Goal: Task Accomplishment & Management: Manage account settings

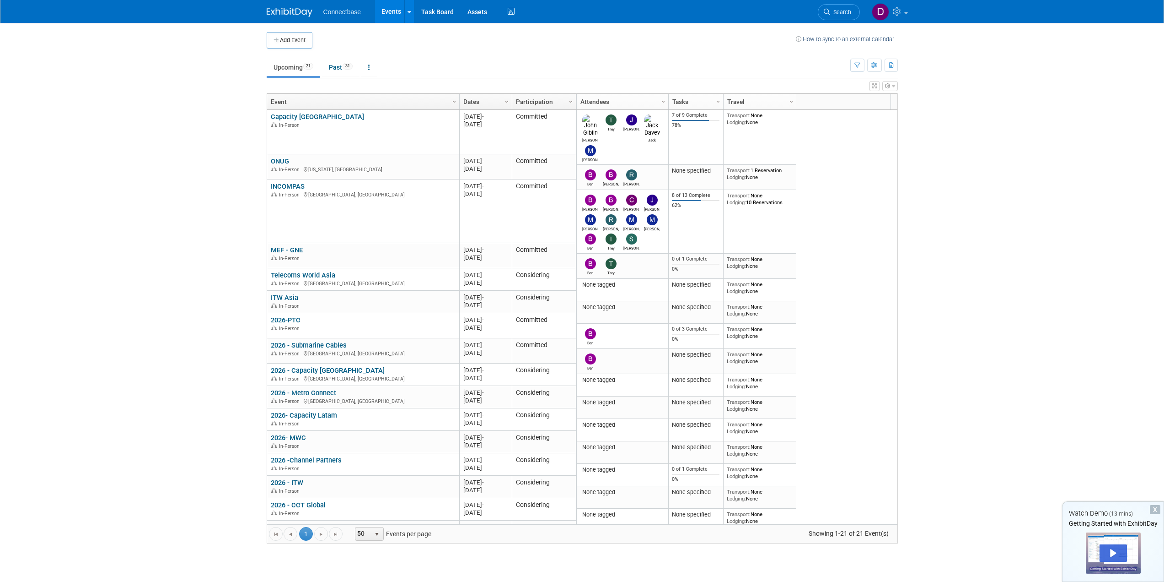
click at [141, 303] on body "Connectbase Events Add Event Bulk Upload Events Shareable Event Boards Recently…" at bounding box center [582, 291] width 1164 height 582
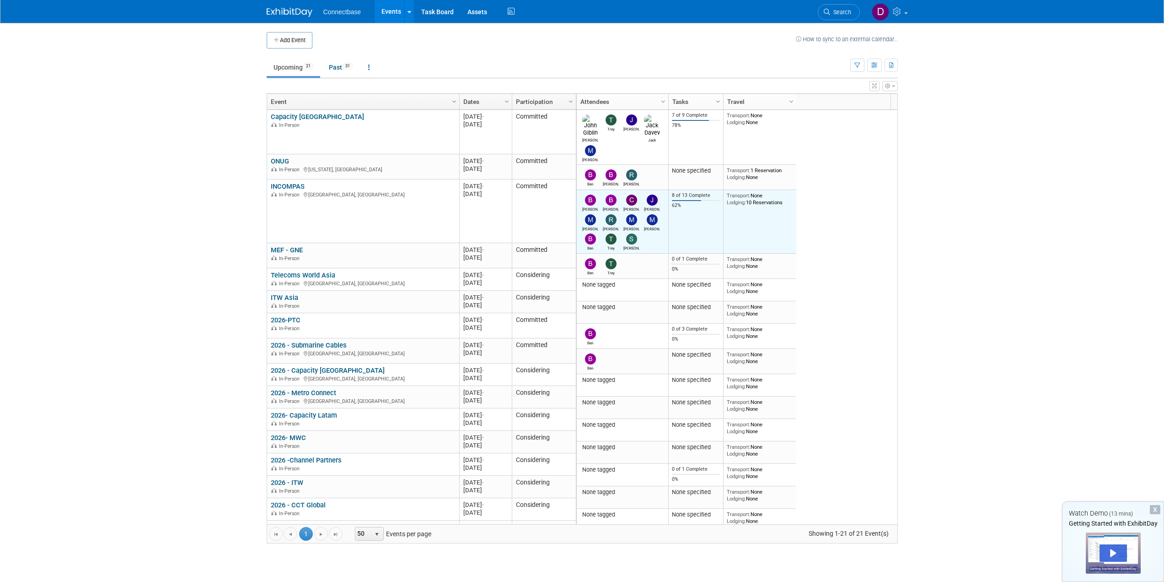
click at [711, 202] on div "62%" at bounding box center [696, 205] width 48 height 6
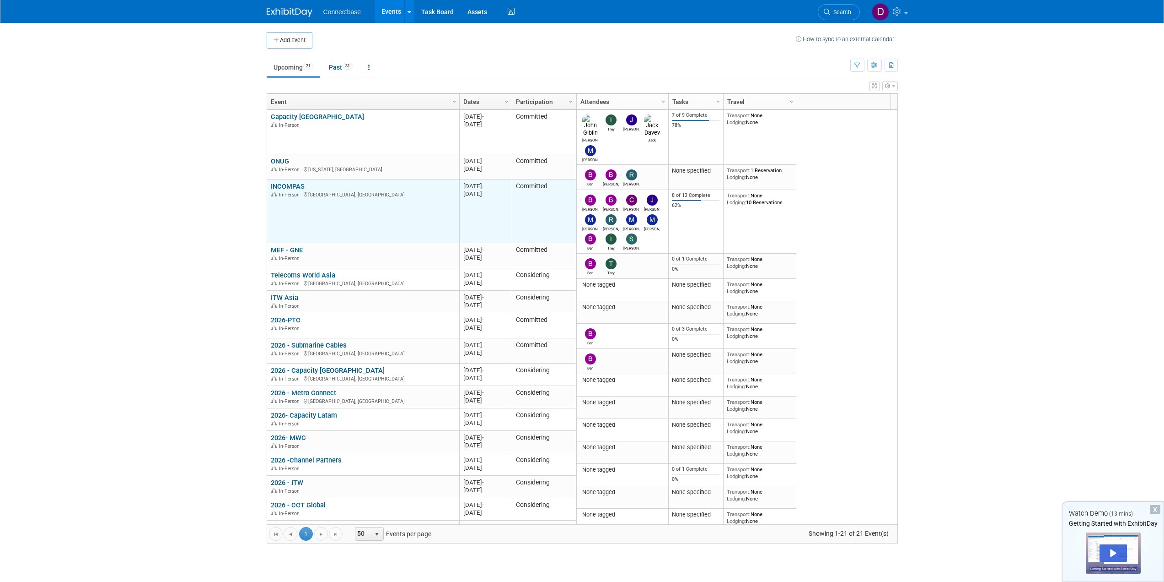
click at [291, 186] on link "INCOMPAS" at bounding box center [288, 186] width 34 height 8
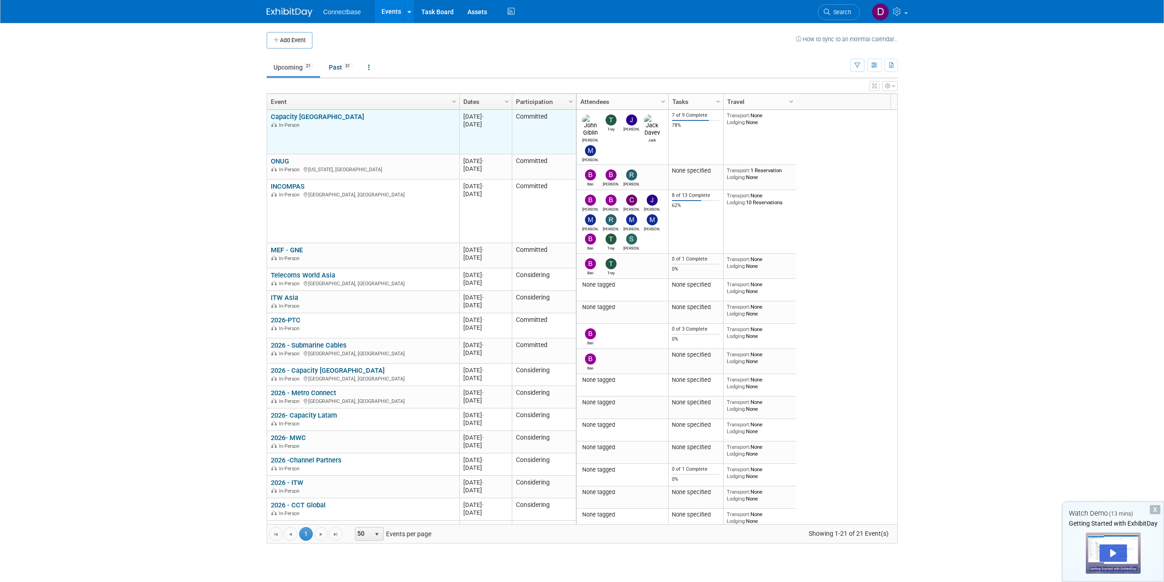
click at [359, 125] on div "In-Person" at bounding box center [363, 125] width 184 height 8
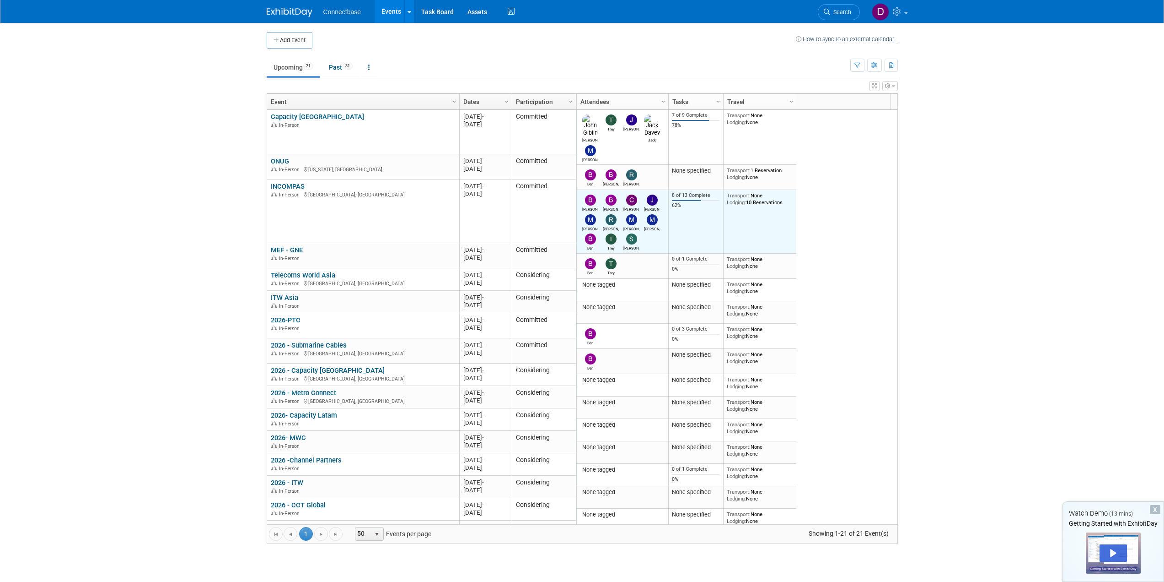
click at [686, 204] on td "8 of 13 Complete 62%" at bounding box center [695, 222] width 55 height 64
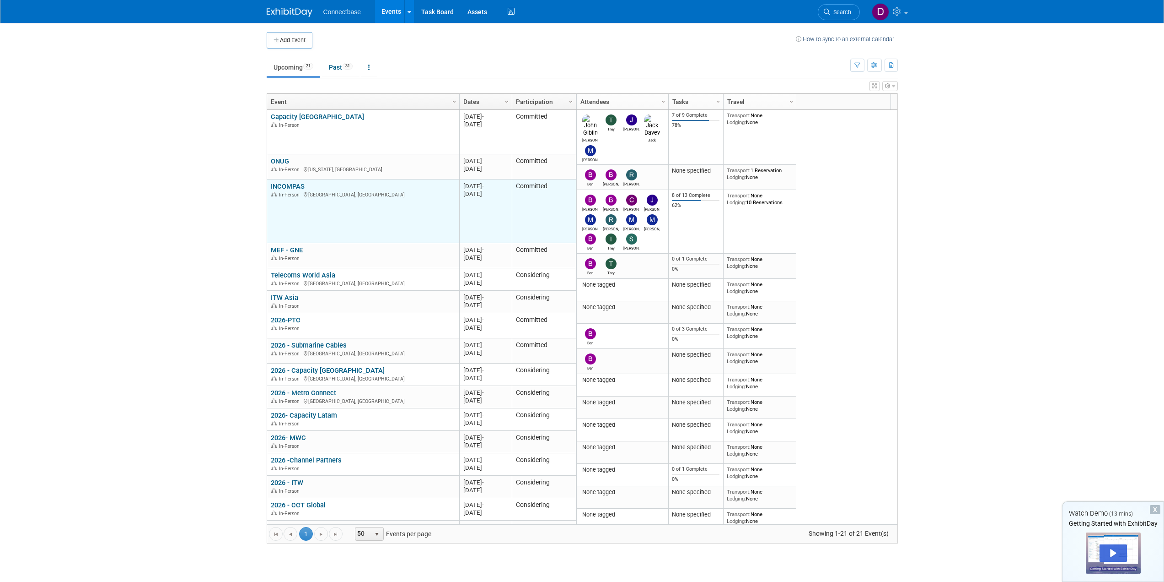
click at [294, 185] on link "INCOMPAS" at bounding box center [288, 186] width 34 height 8
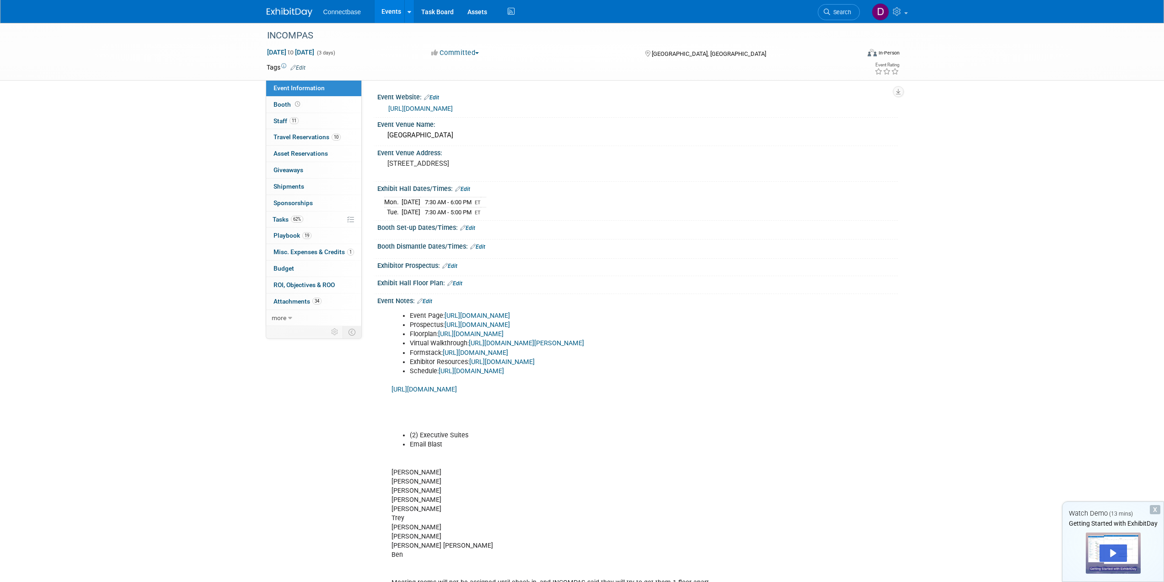
click at [458, 442] on li "Email Blast" at bounding box center [601, 444] width 382 height 9
click at [221, 219] on div "INCOMPAS Nov 2, 2025 to Nov 4, 2025 (3 days) Nov 2, 2025 to Nov 4, 2025 Committ…" at bounding box center [582, 318] width 1164 height 591
click at [283, 237] on span "Playbook 19" at bounding box center [293, 235] width 38 height 7
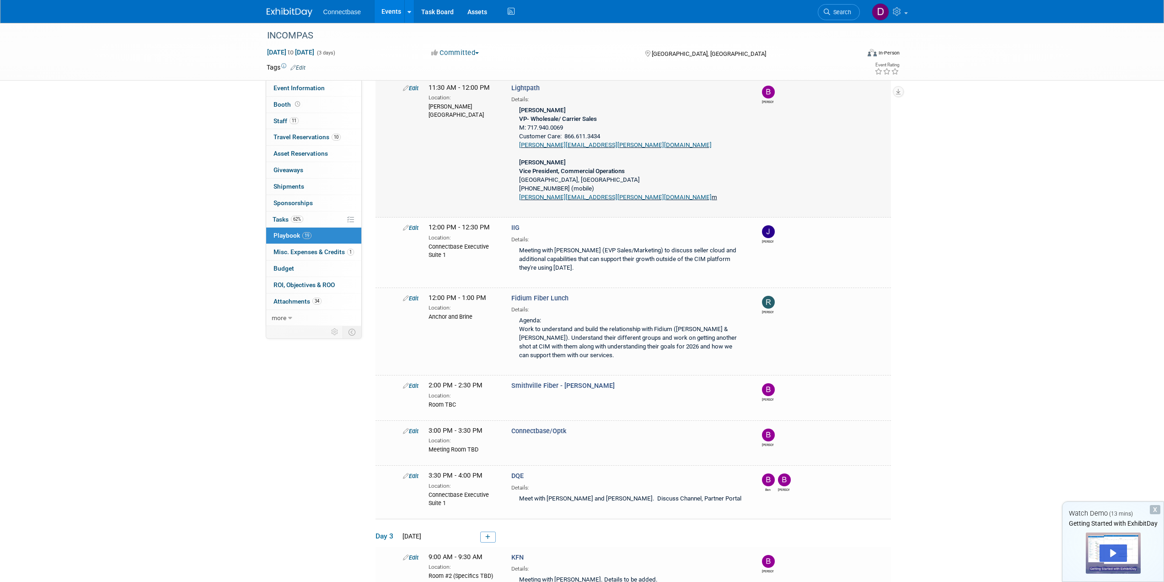
scroll to position [824, 0]
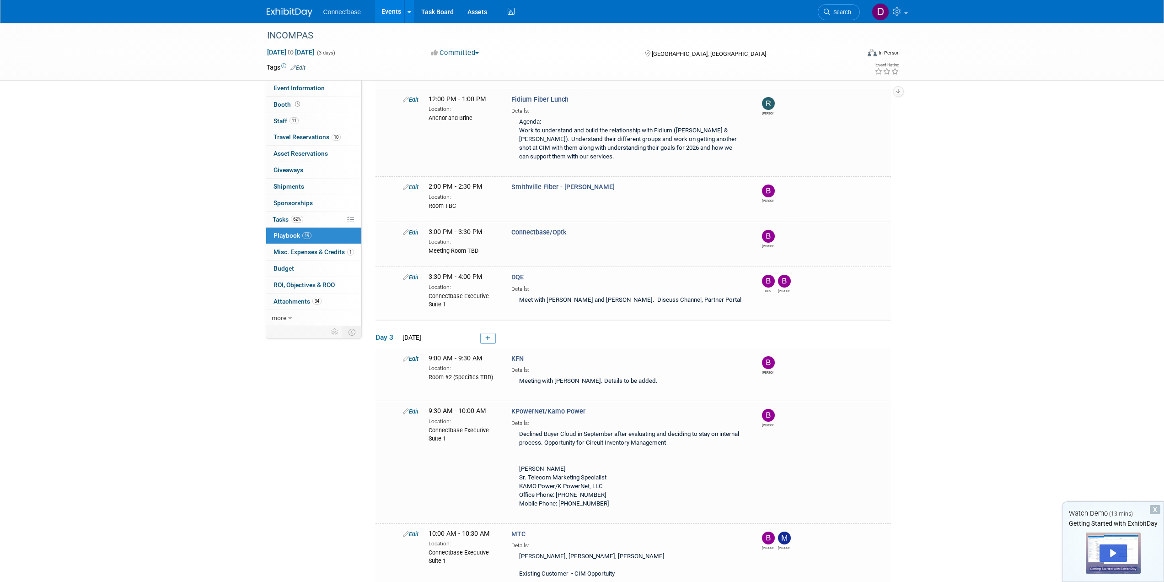
click at [1099, 356] on div "INCOMPAS Nov 2, 2025 to Nov 4, 2025 (3 days) Nov 2, 2025 to Nov 4, 2025 Committ…" at bounding box center [582, 81] width 1164 height 1764
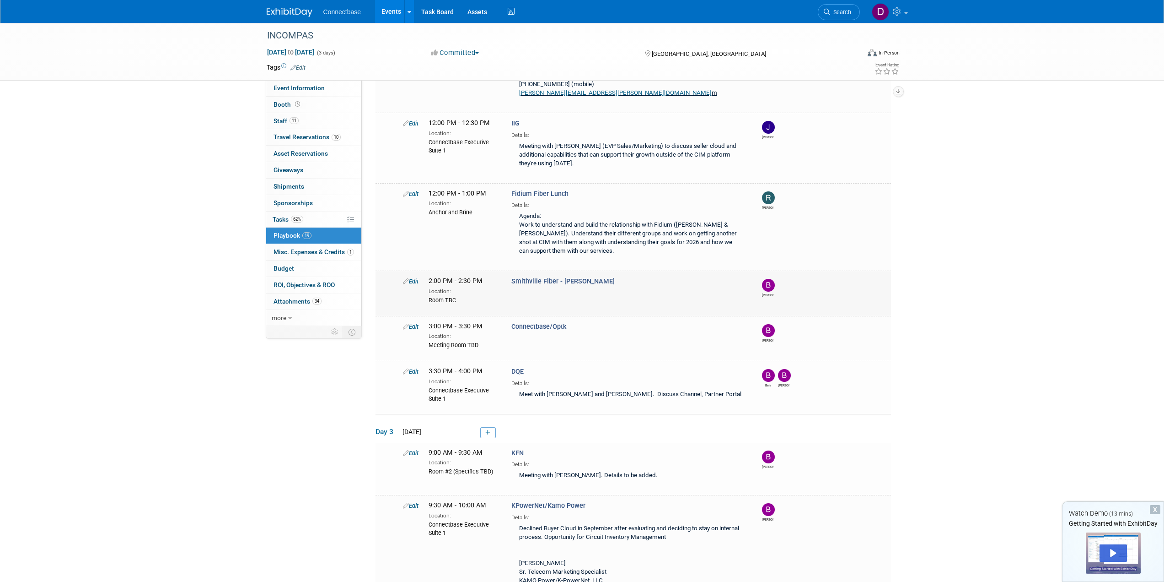
scroll to position [732, 0]
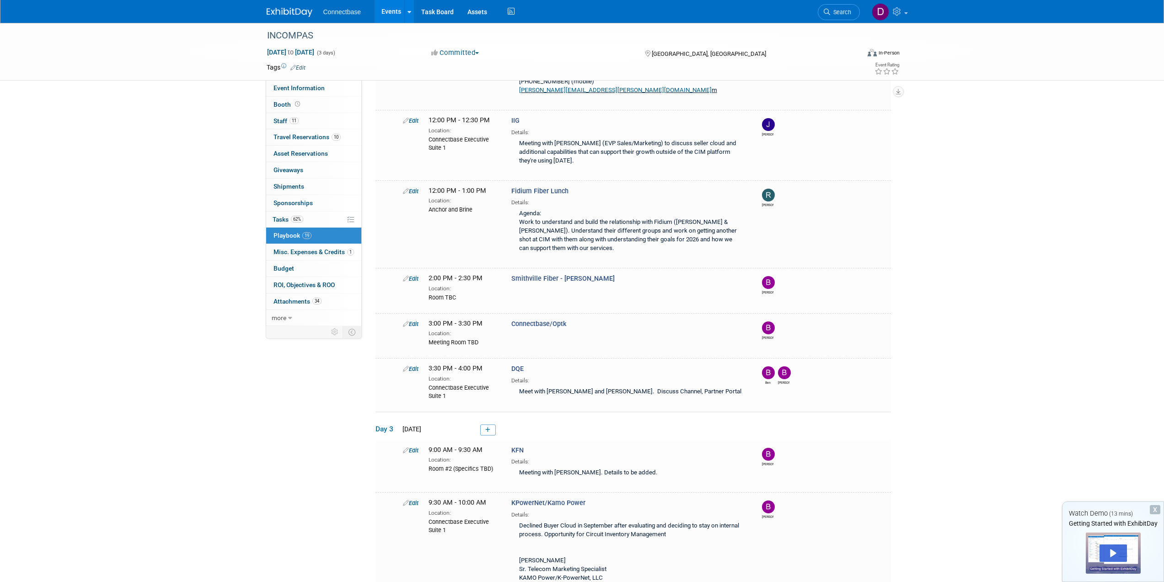
click at [202, 218] on div "INCOMPAS Nov 2, 2025 to Nov 4, 2025 (3 days) Nov 2, 2025 to Nov 4, 2025 Committ…" at bounding box center [582, 173] width 1164 height 1764
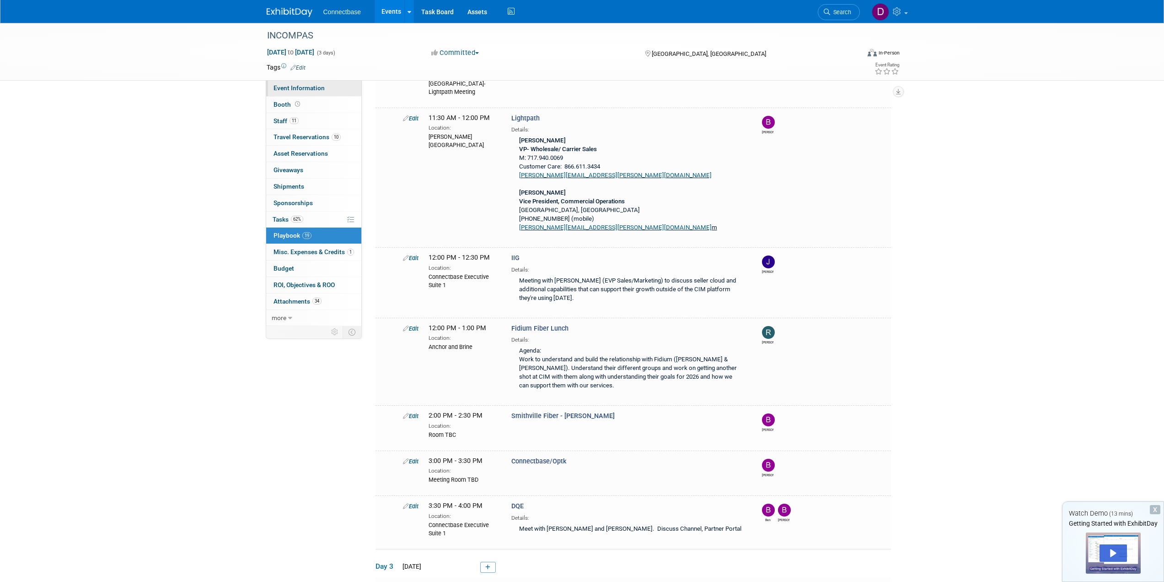
click at [302, 87] on span "Event Information" at bounding box center [299, 87] width 51 height 7
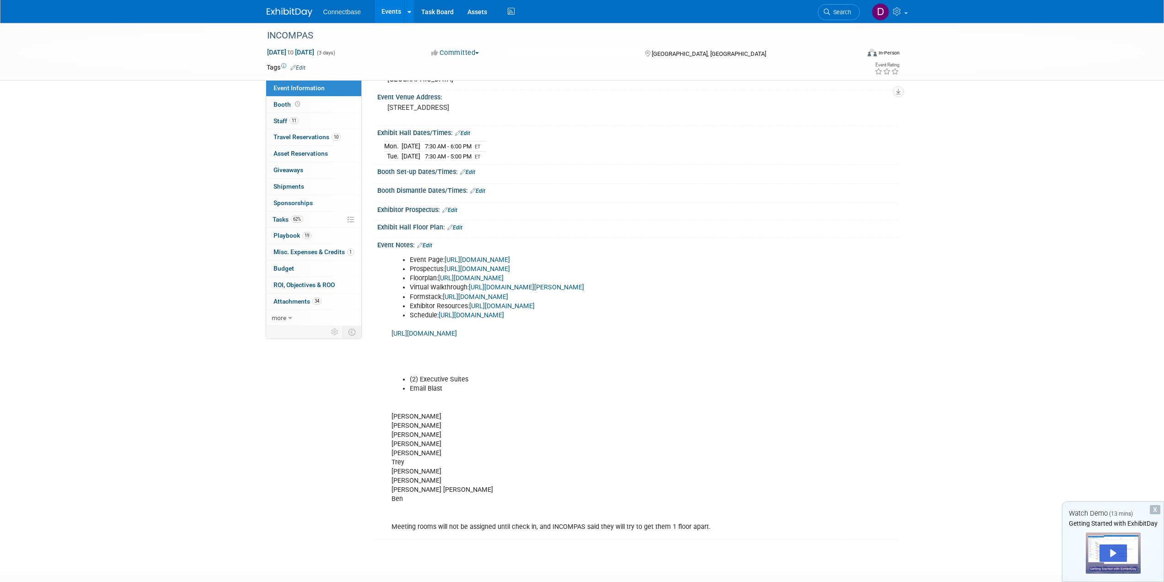
scroll to position [0, 0]
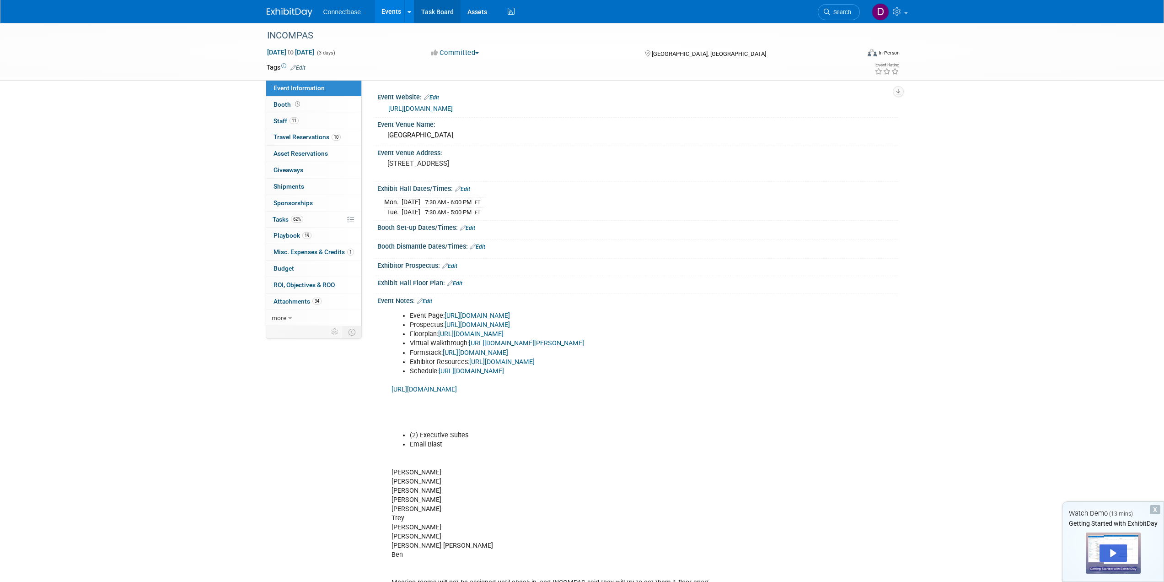
click at [451, 15] on link "Task Board" at bounding box center [438, 11] width 46 height 23
